Goal: Information Seeking & Learning: Understand process/instructions

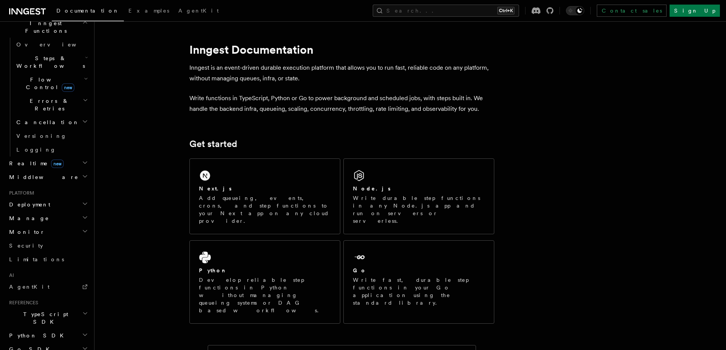
scroll to position [260, 0]
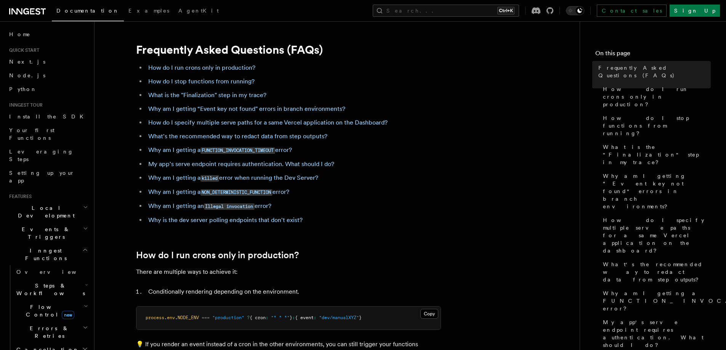
click at [36, 7] on icon at bounding box center [27, 11] width 37 height 9
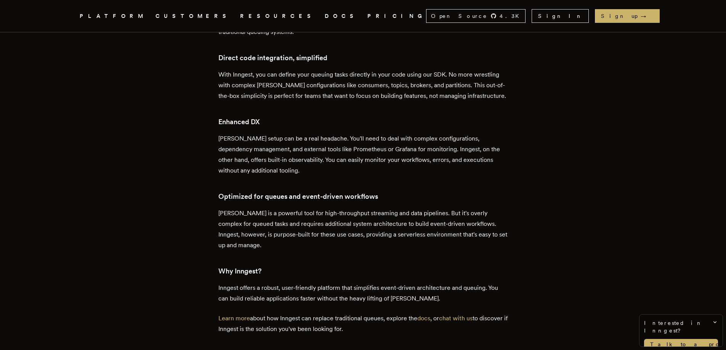
scroll to position [1525, 0]
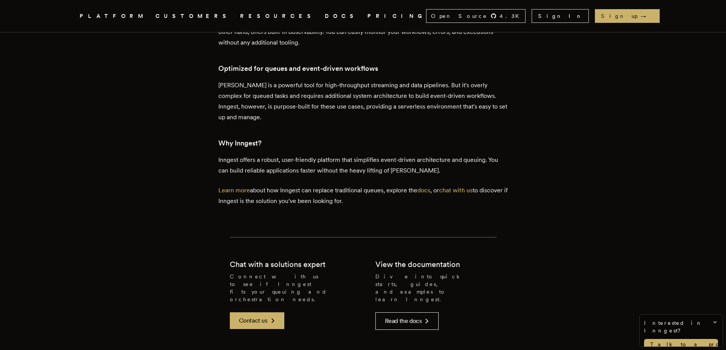
click at [325, 18] on link "DOCS" at bounding box center [342, 16] width 34 height 10
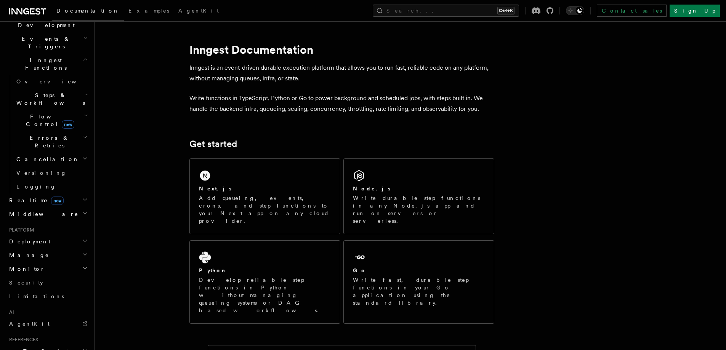
scroll to position [260, 0]
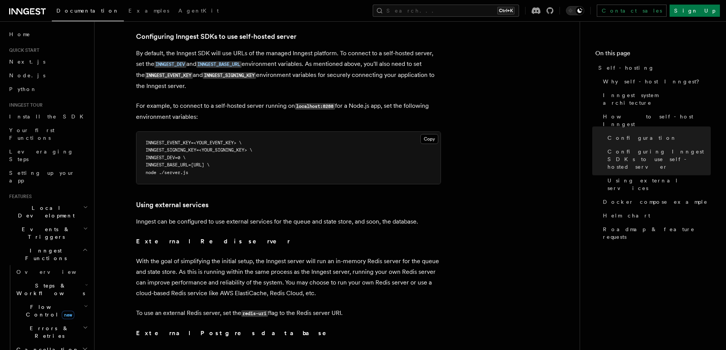
scroll to position [1563, 0]
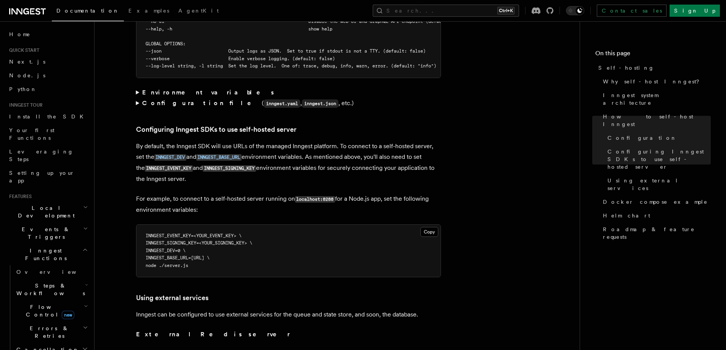
click at [236, 241] on span "INNGEST_SIGNING_KEY=<YOUR_SIGNING_KEY> \" at bounding box center [199, 243] width 107 height 5
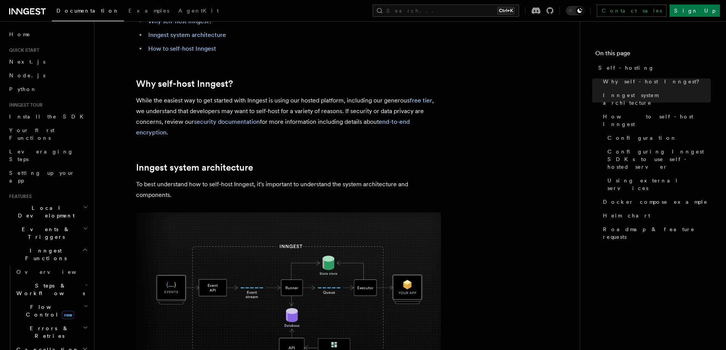
scroll to position [0, 0]
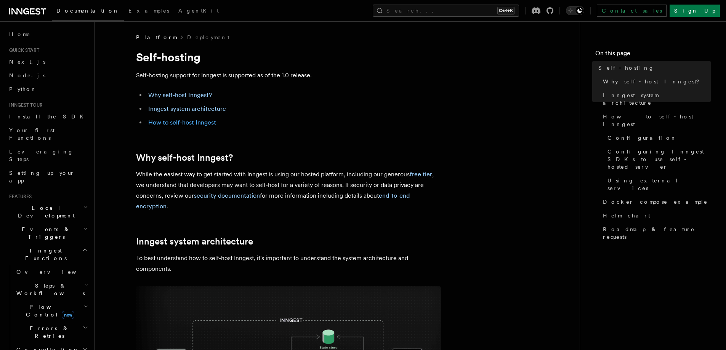
click at [206, 122] on link "How to self-host Inngest" at bounding box center [182, 122] width 68 height 7
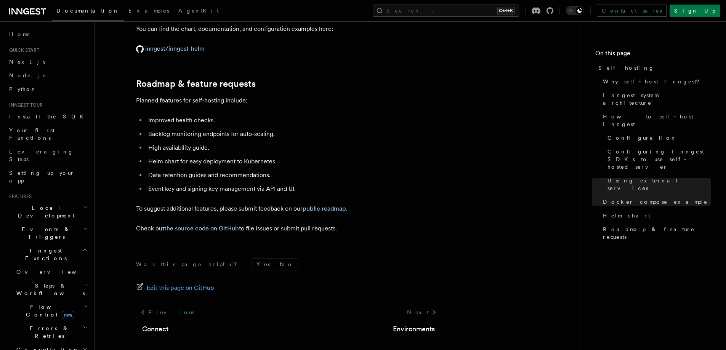
scroll to position [2926, 0]
